Goal: Ask a question

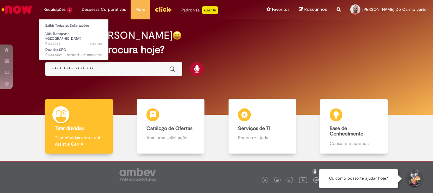
click at [57, 10] on li "Requisições 2 Exibir Todas as Solicitações Vale Transporte (VT) 4d atrás 4 dias…" at bounding box center [58, 9] width 38 height 19
click at [76, 25] on link "Exibir Todas as Solicitações" at bounding box center [74, 25] width 70 height 7
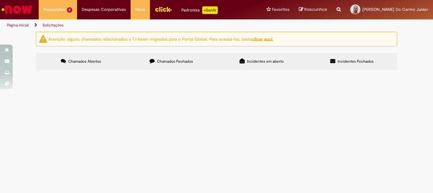
click at [0, 0] on span "Vale Transporte ([GEOGRAPHIC_DATA])" at bounding box center [0, 0] width 0 height 0
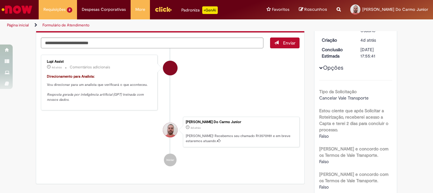
scroll to position [32, 0]
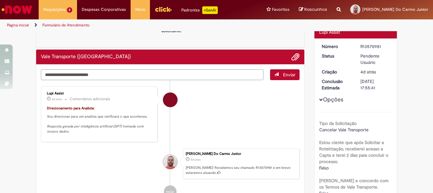
click at [125, 72] on textarea "Digite sua mensagem aqui..." at bounding box center [152, 74] width 223 height 11
type textarea "*"
type textarea "**********"
click at [285, 74] on span "Enviar" at bounding box center [289, 75] width 12 height 6
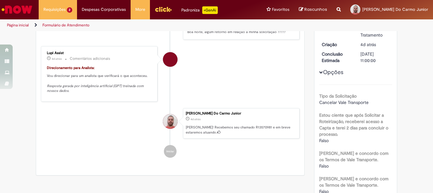
scroll to position [0, 0]
